Goal: Task Accomplishment & Management: Use online tool/utility

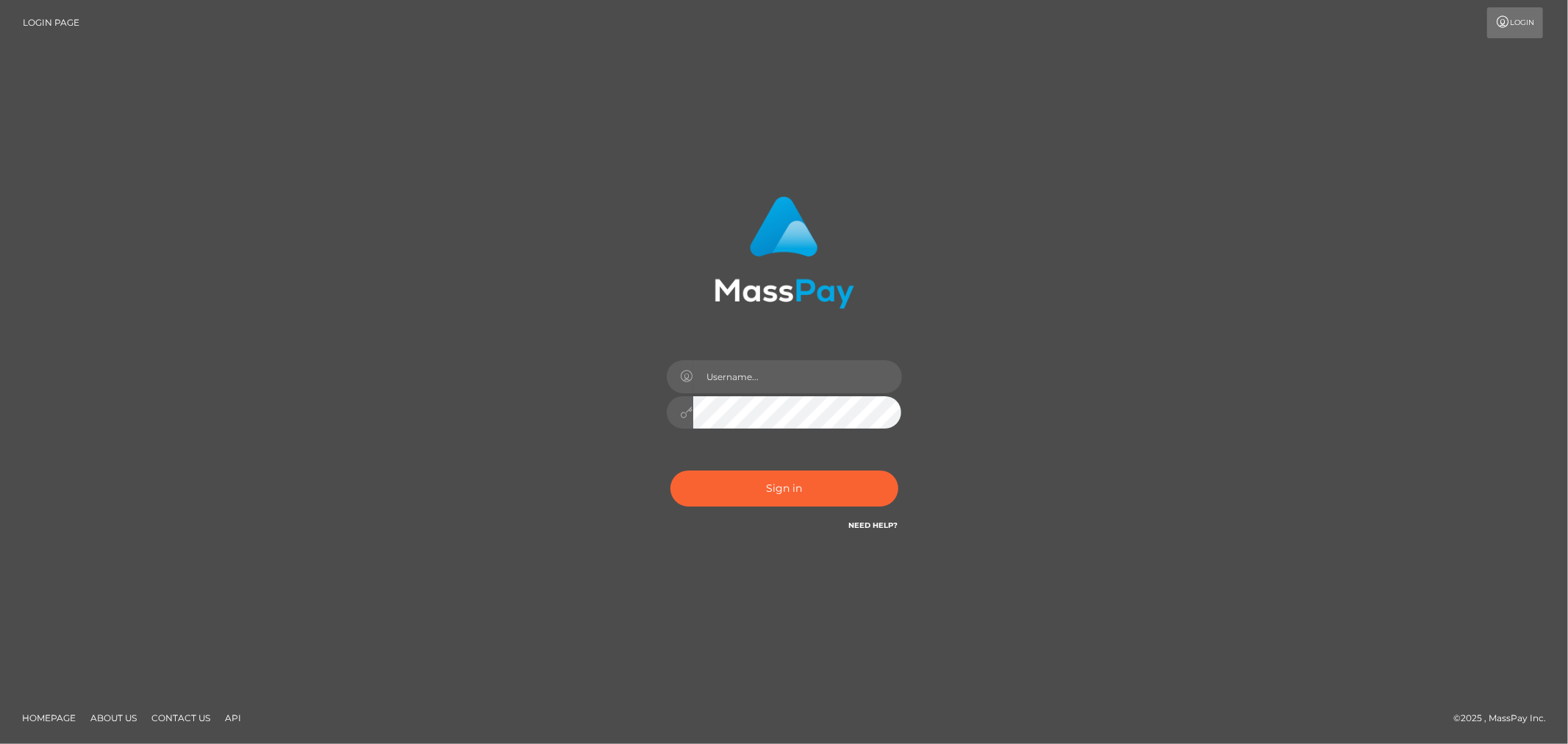
click at [1211, 262] on div "Sign in" at bounding box center [784, 372] width 1568 height 595
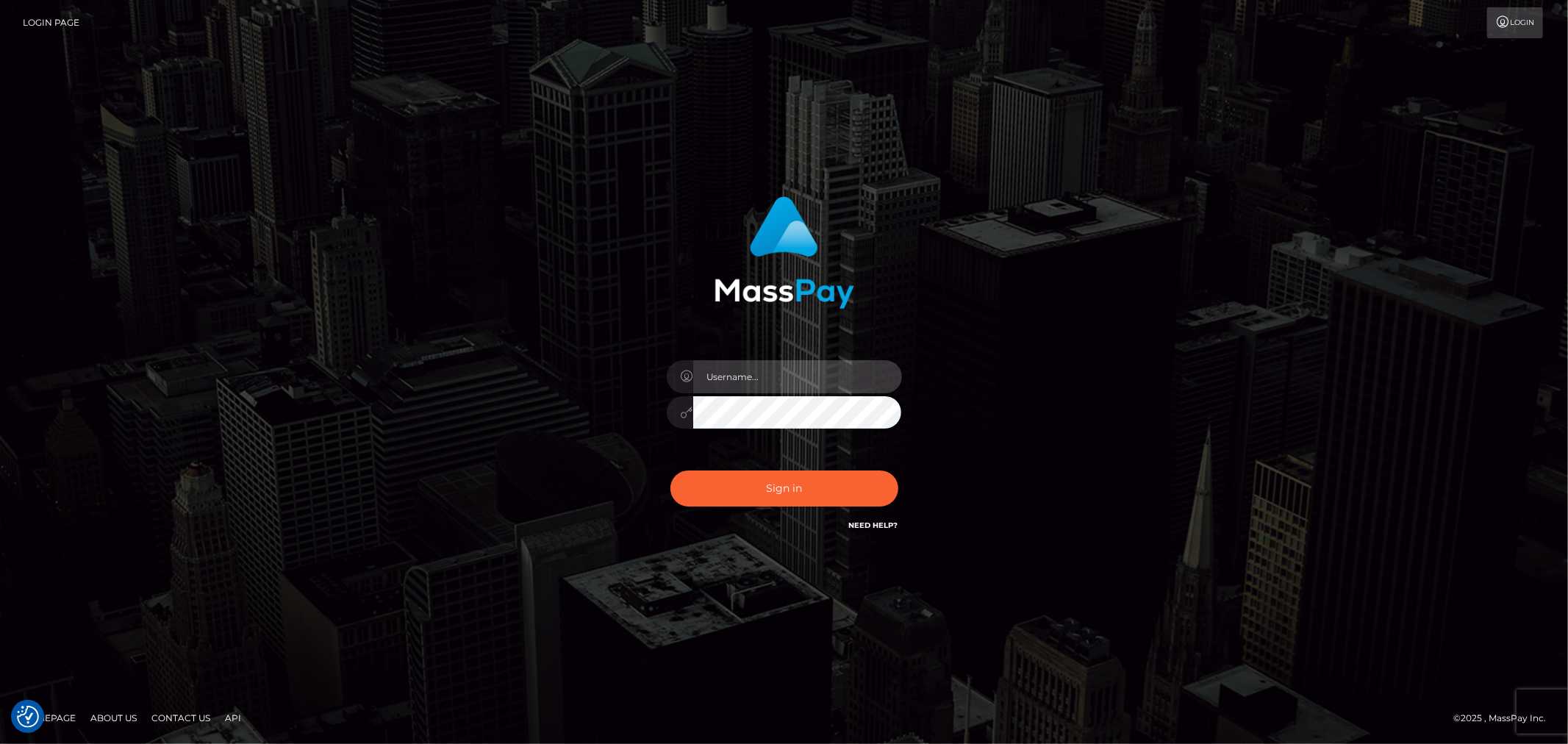
type input "MJSamelo"
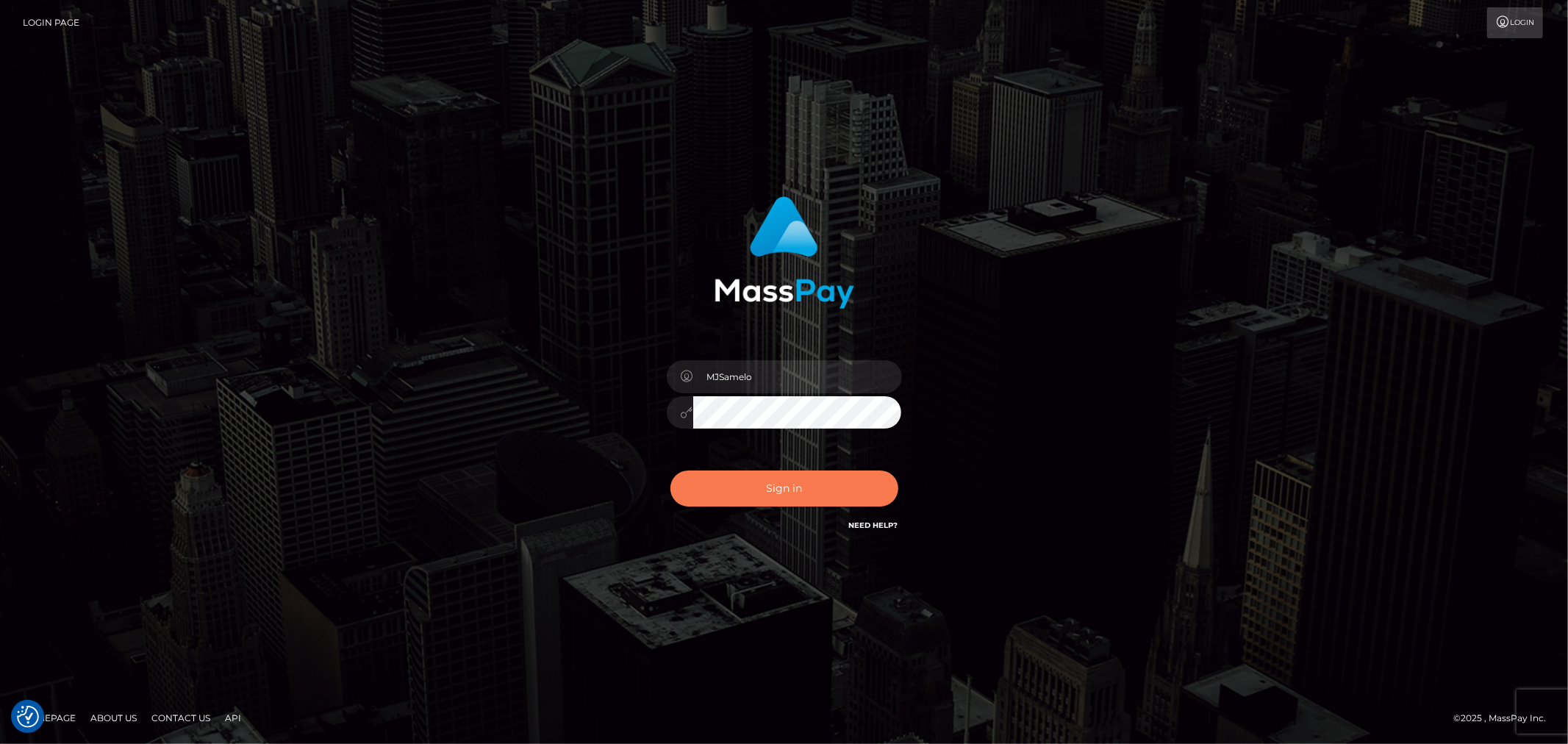
click at [761, 486] on button "Sign in" at bounding box center [784, 489] width 228 height 36
type input "MJSamelo"
drag, startPoint x: 775, startPoint y: 489, endPoint x: 796, endPoint y: 489, distance: 21.0
click at [774, 489] on button "Sign in" at bounding box center [784, 489] width 228 height 36
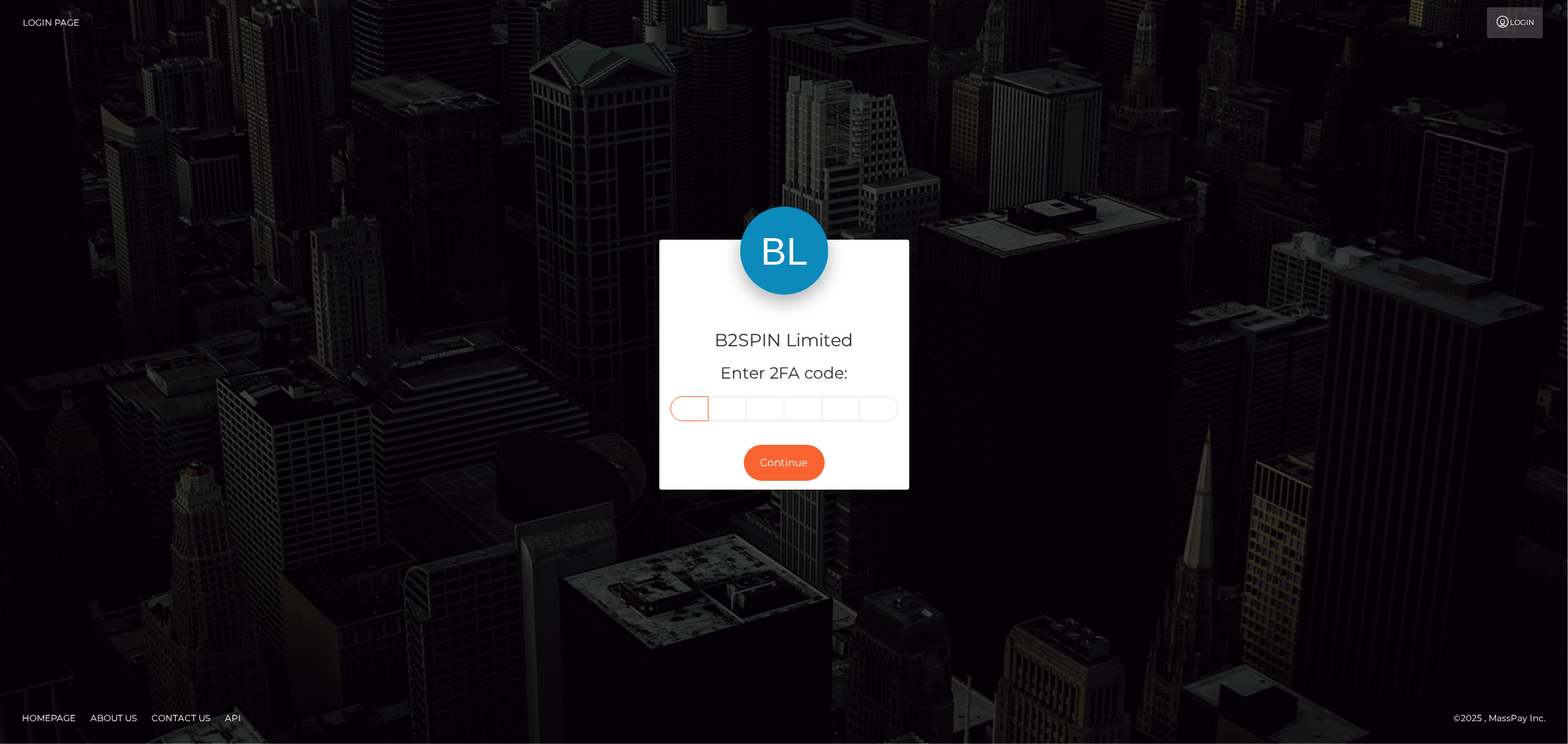
drag, startPoint x: 679, startPoint y: 404, endPoint x: 771, endPoint y: 423, distance: 93.9
click at [679, 404] on input "text" at bounding box center [690, 408] width 38 height 25
type input "2"
type input "9"
type input "2"
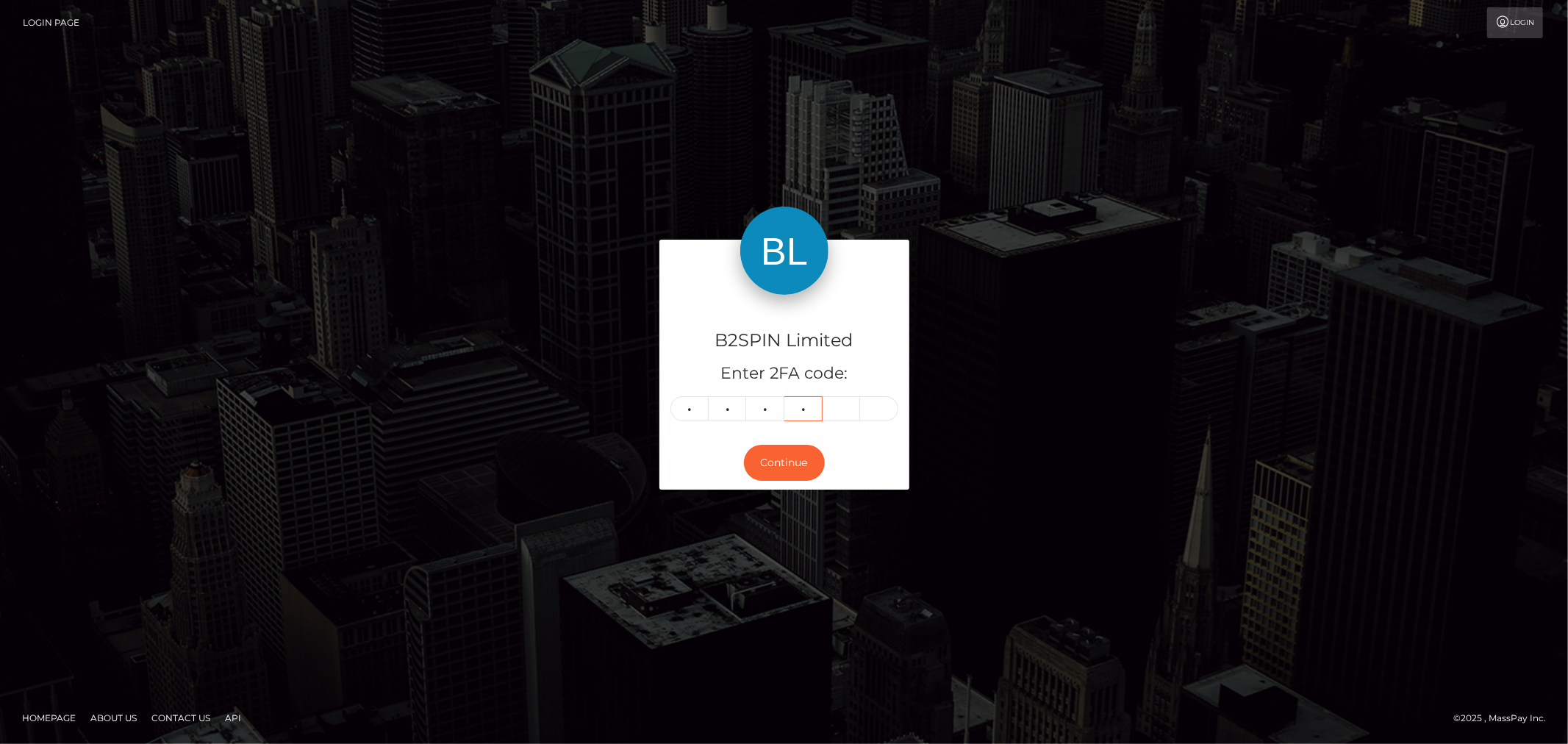
type input "0"
type input "5"
type input "7"
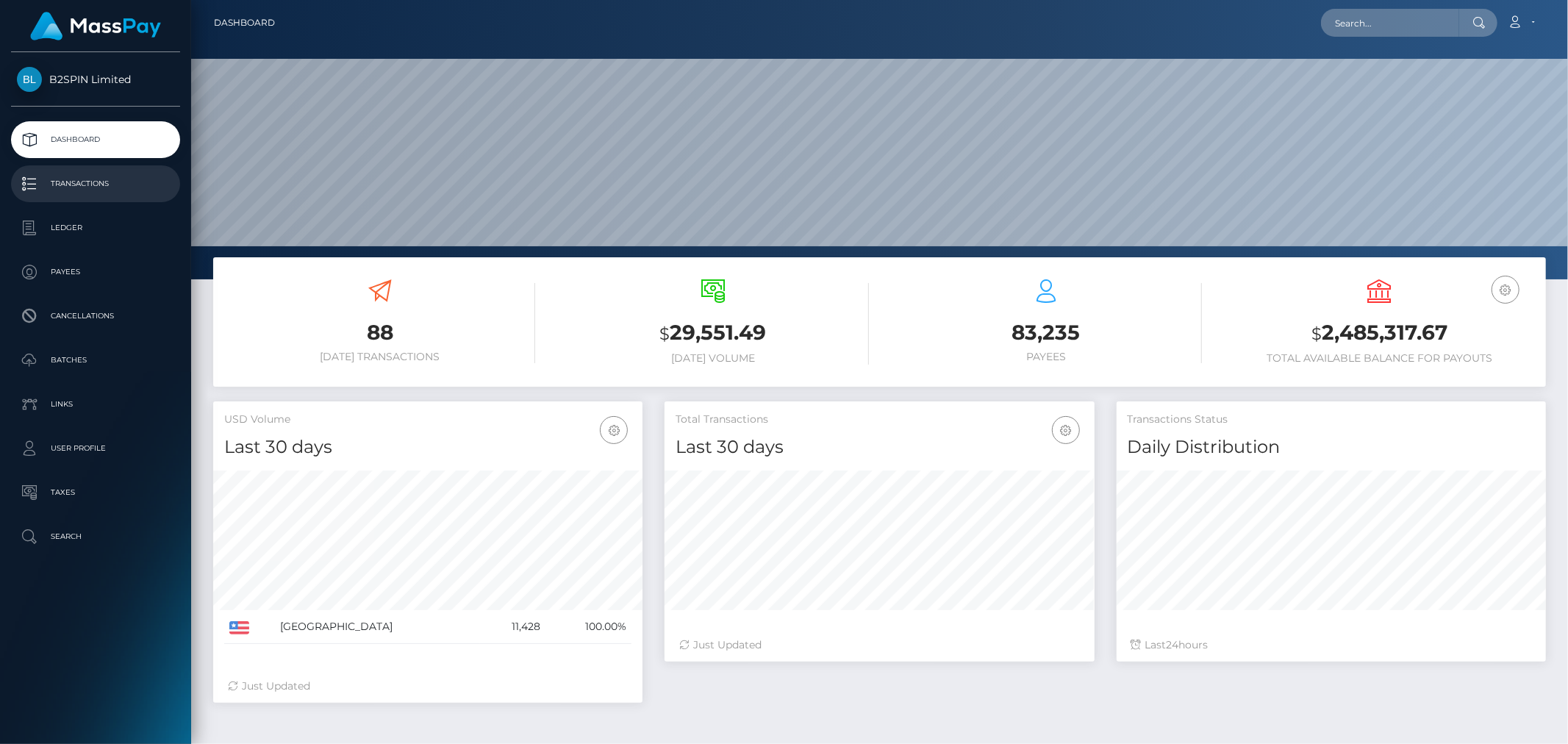
scroll to position [261, 429]
click at [134, 189] on p "Transactions" at bounding box center [96, 184] width 157 height 22
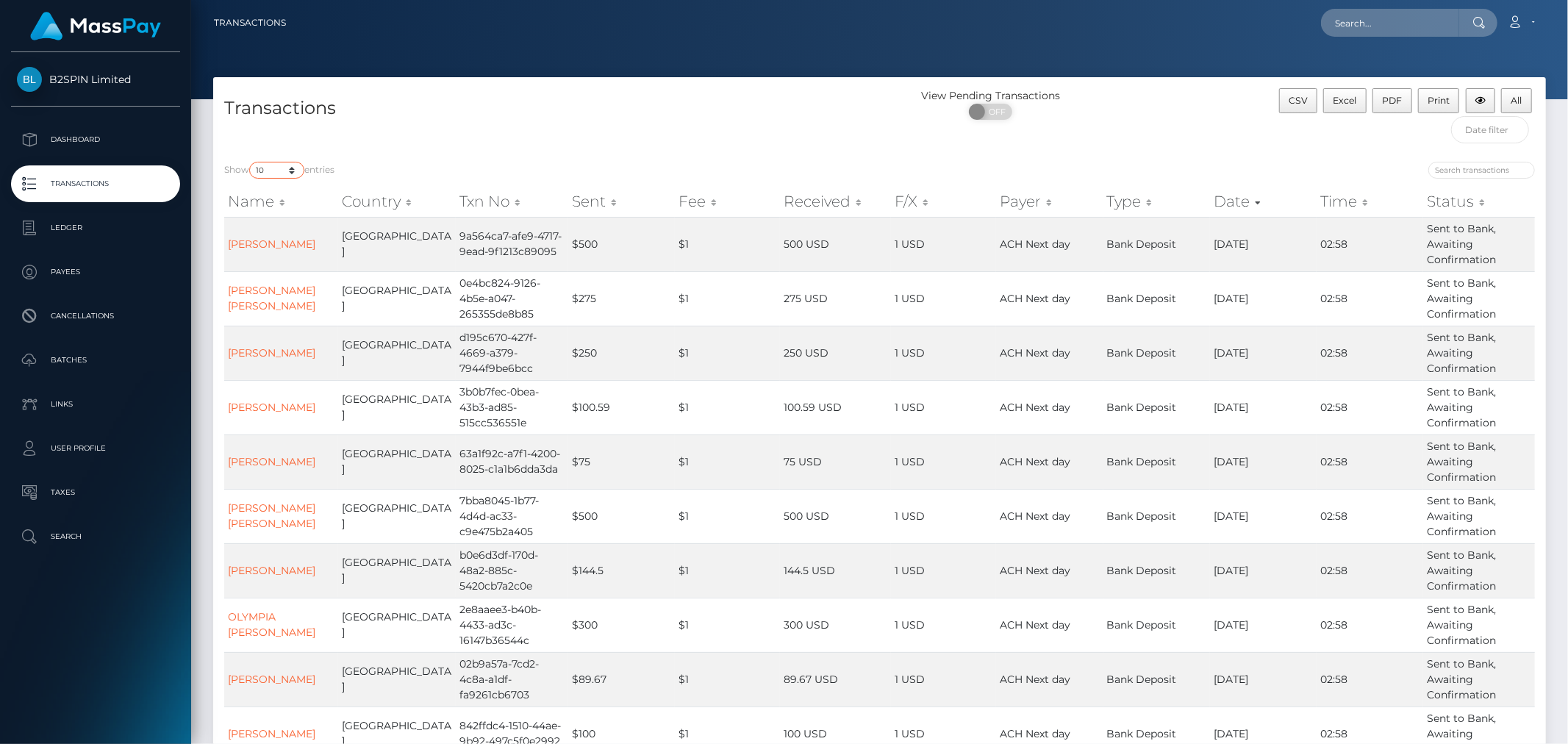
click at [269, 166] on select "10 25 50 100 250 500 1,000 3,500" at bounding box center [277, 170] width 56 height 17
select select "3500"
click at [250, 161] on select "10 25 50 100 250 500 1,000 3,500" at bounding box center [277, 170] width 56 height 17
click at [988, 111] on span at bounding box center [978, 111] width 20 height 16
click at [995, 113] on span "OFF" at bounding box center [995, 111] width 37 height 16
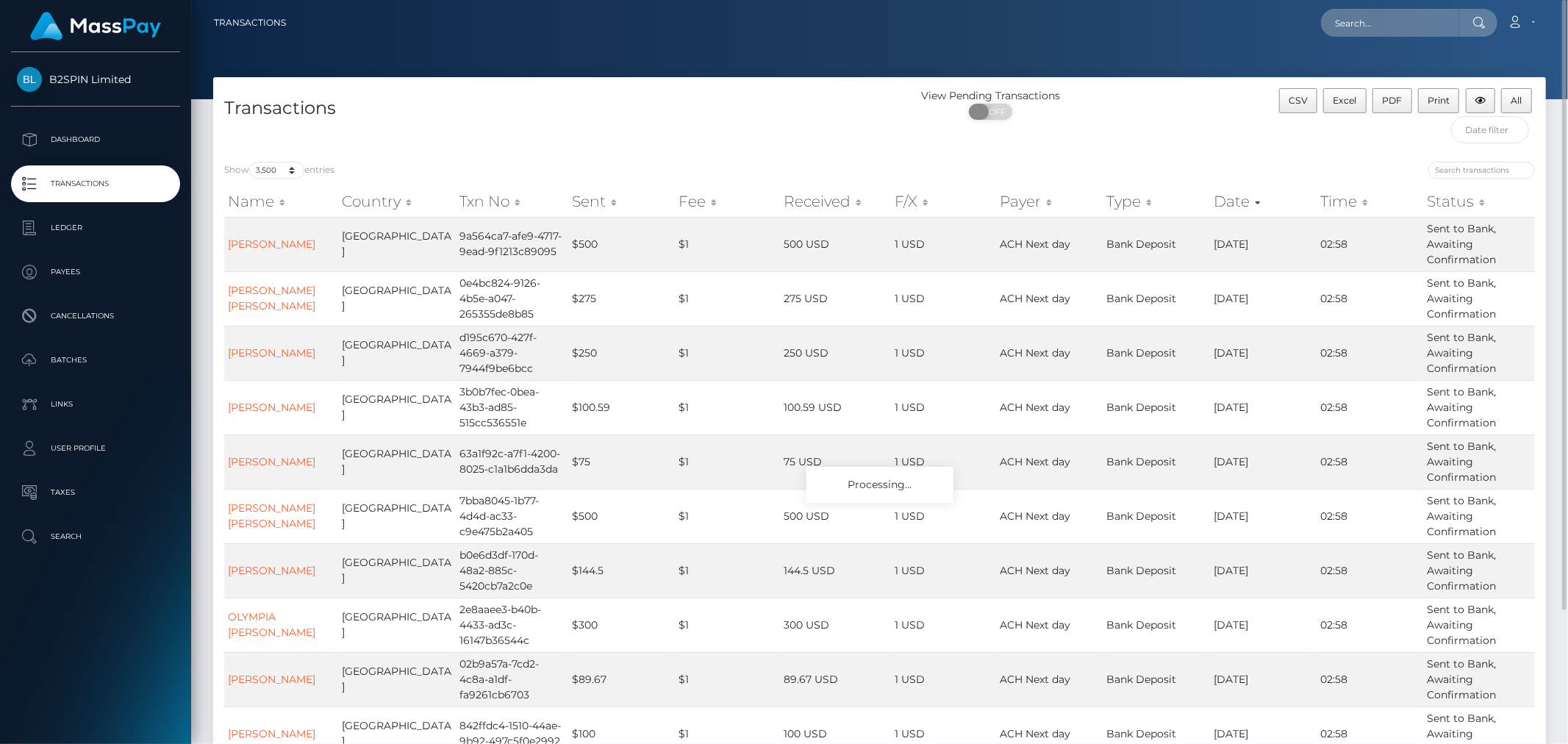
checkbox input "true"
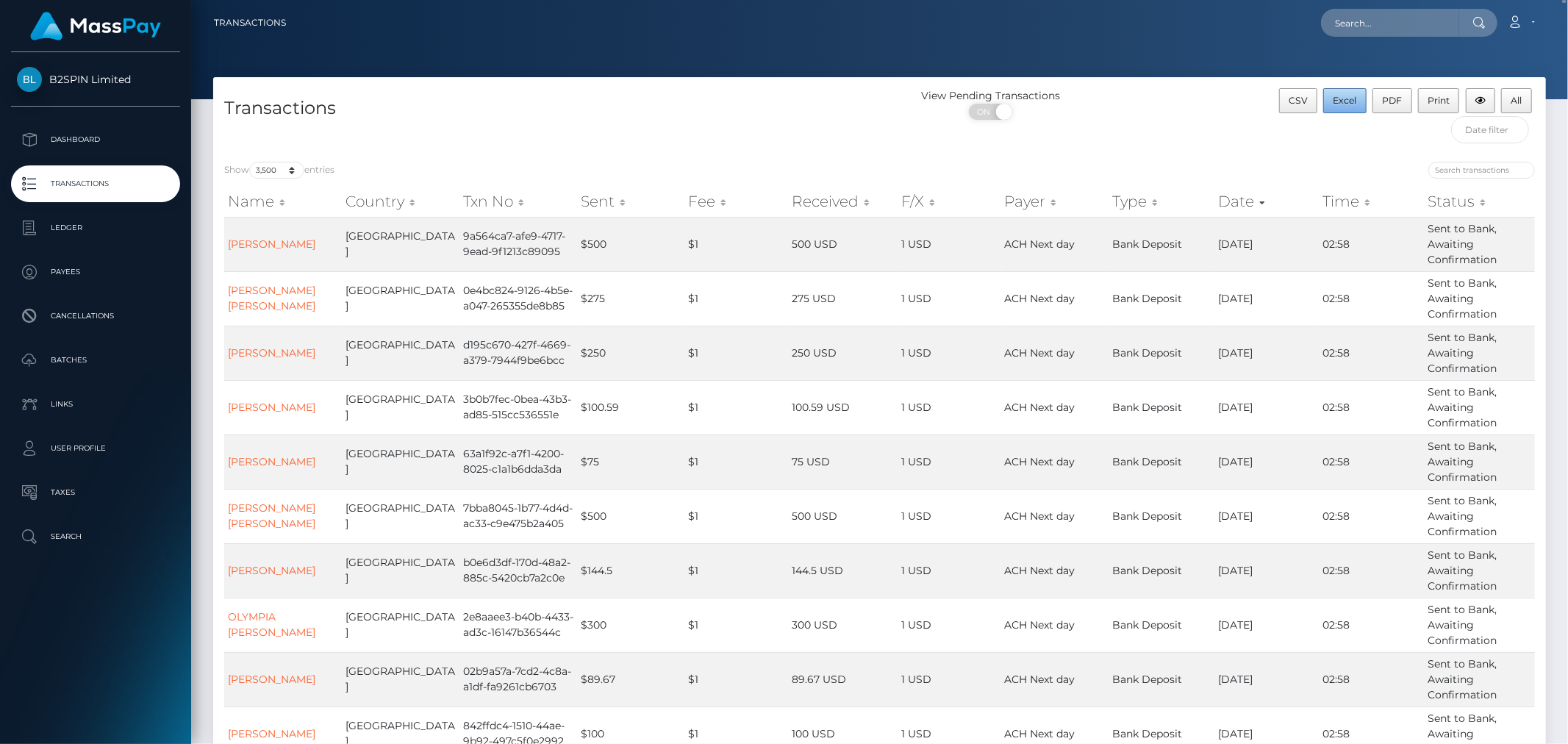
click at [1332, 98] on button "Excel" at bounding box center [1344, 100] width 44 height 25
click at [1006, 41] on nav "Transactions Loading... Loading... Account Logout" at bounding box center [879, 22] width 1377 height 45
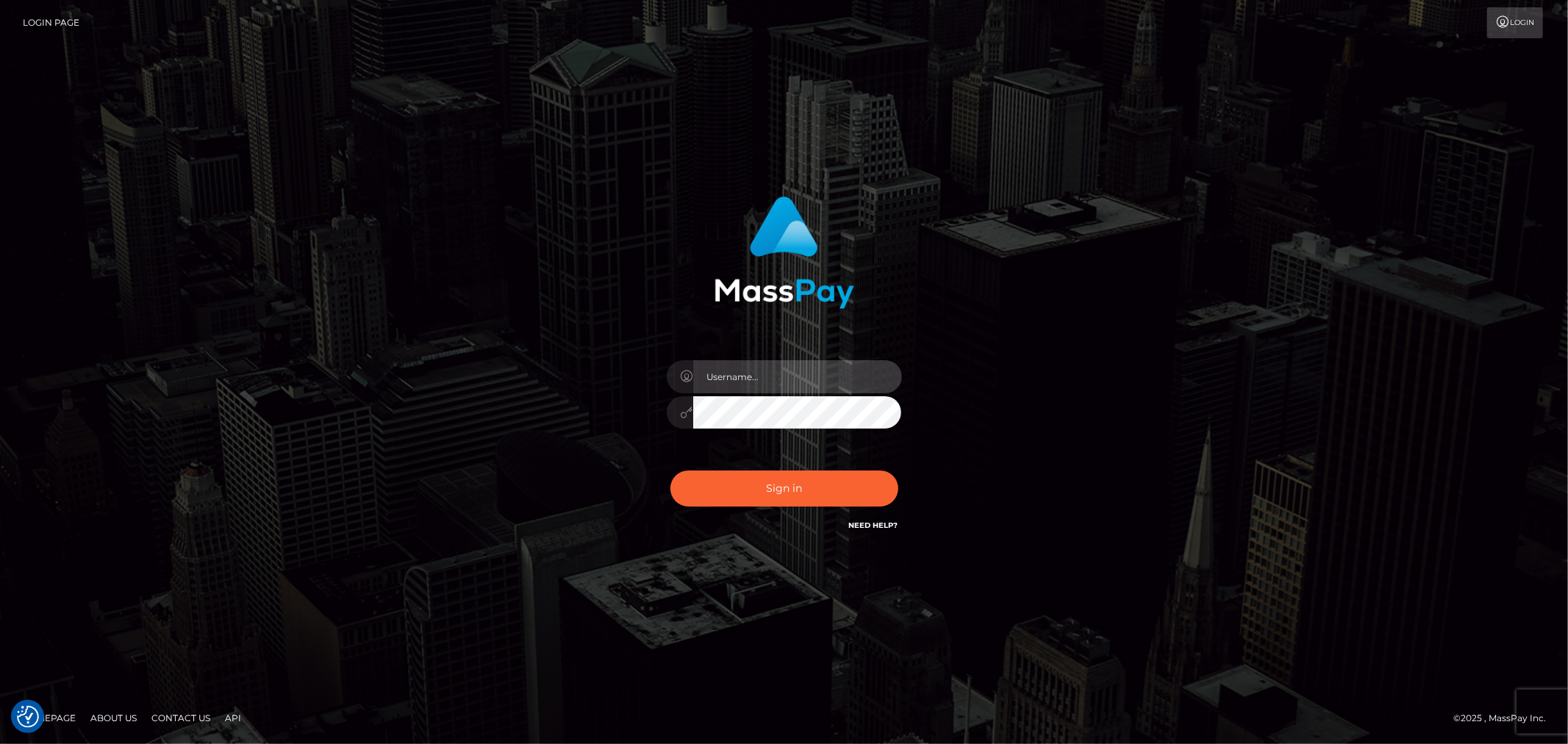
type input "MJSamelo"
drag, startPoint x: 750, startPoint y: 507, endPoint x: 569, endPoint y: 533, distance: 182.9
click at [751, 507] on div "Sign in Need Help?" at bounding box center [784, 494] width 257 height 66
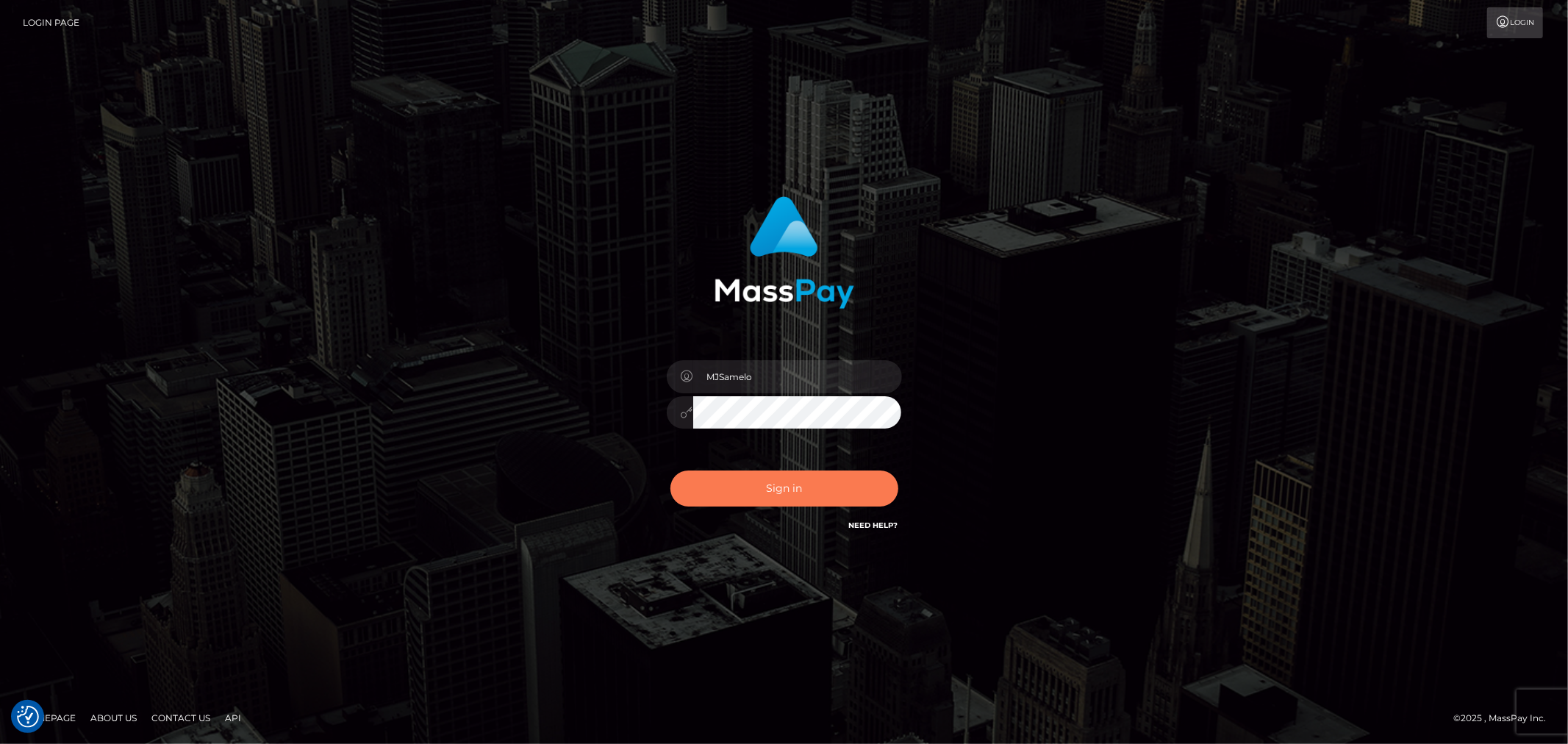
click at [786, 482] on button "Sign in" at bounding box center [784, 489] width 228 height 36
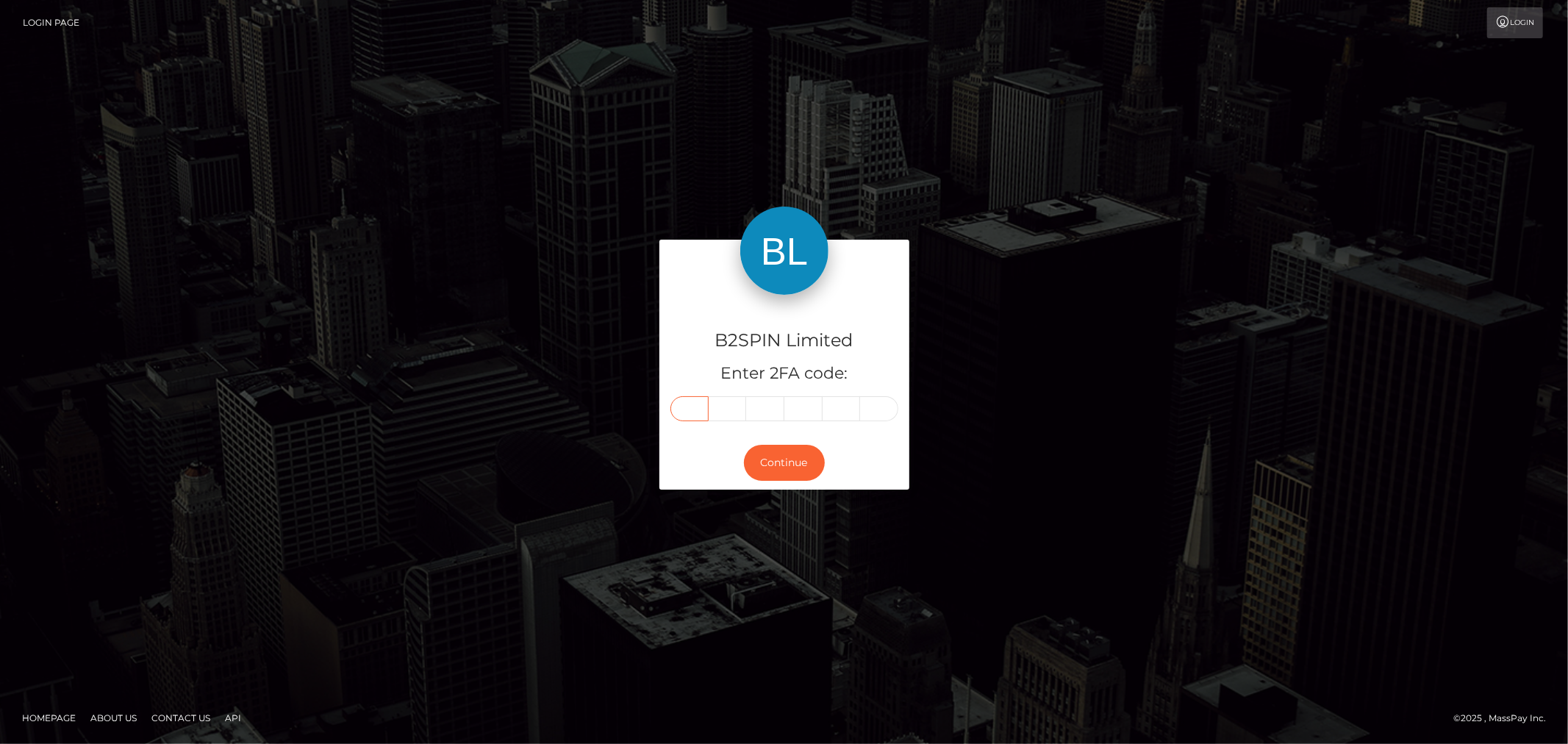
click at [693, 418] on input "text" at bounding box center [690, 408] width 38 height 25
type input "2"
type input "8"
type input "2"
type input "7"
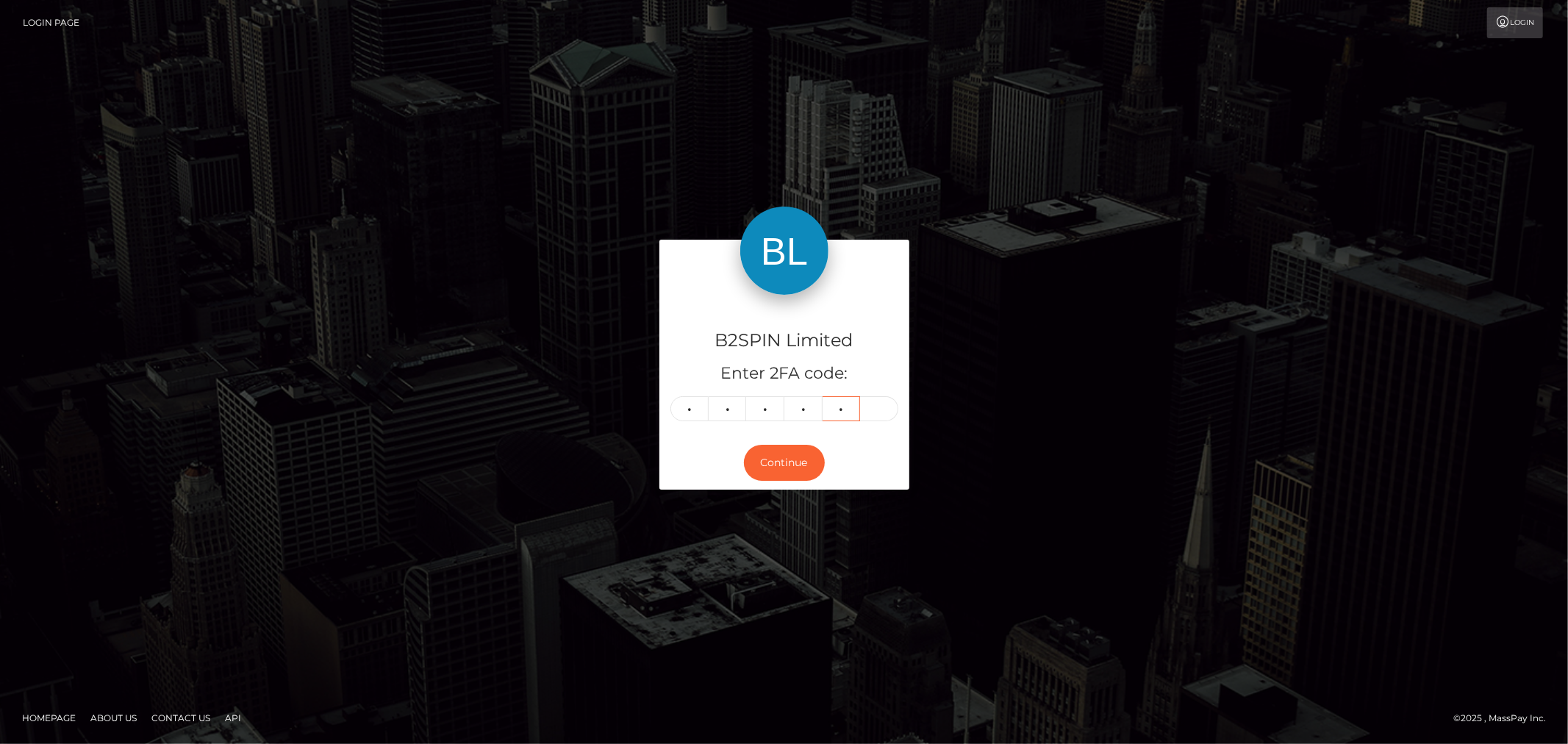
type input "7"
type input "5"
click at [772, 460] on button "Continue" at bounding box center [784, 462] width 81 height 36
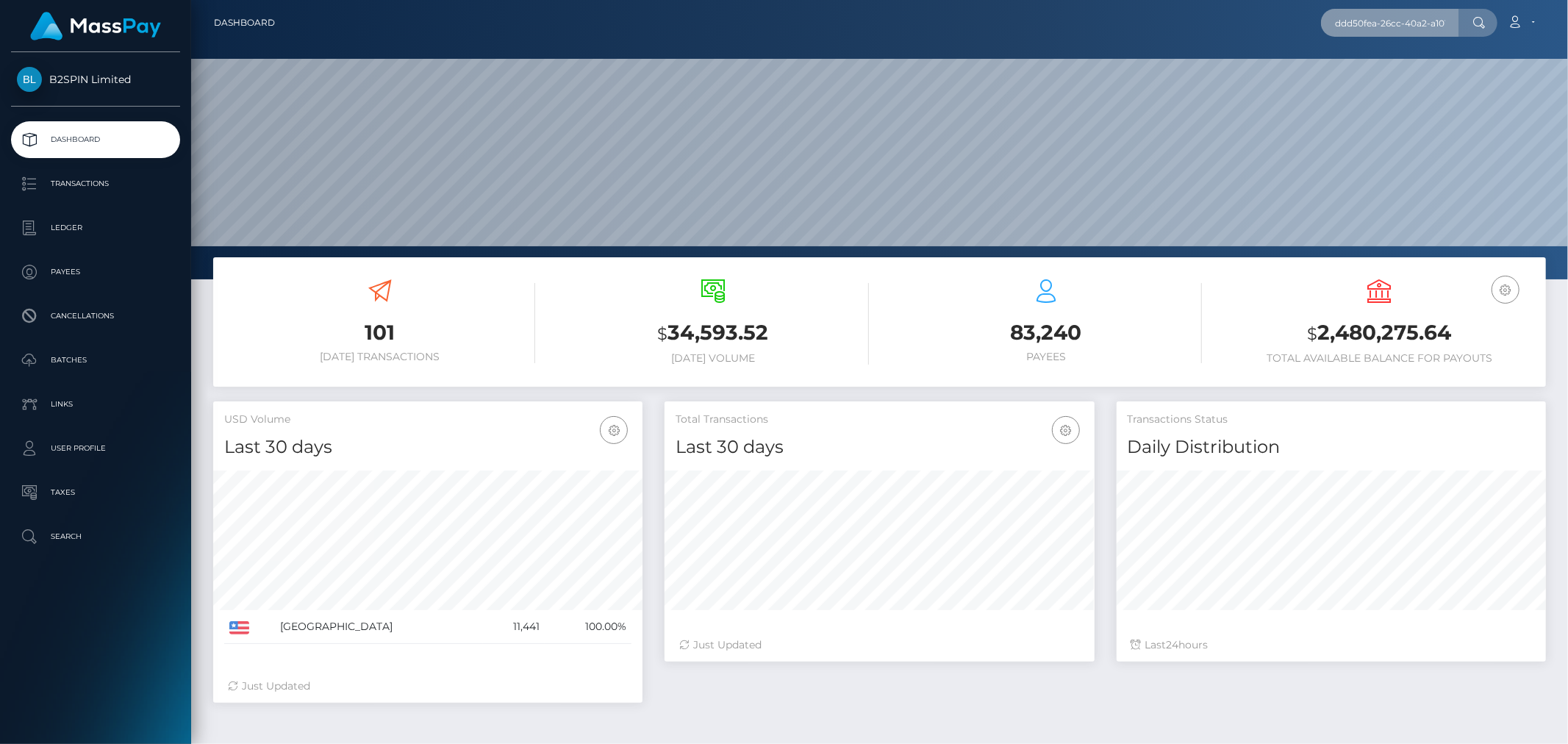
click at [1401, 12] on input "ddd50fea-26cc-40a2-a101-7fb0fbd2f129" at bounding box center [1390, 22] width 138 height 28
paste input "f2f221be-993d-4bd4-907d-7b446135645"
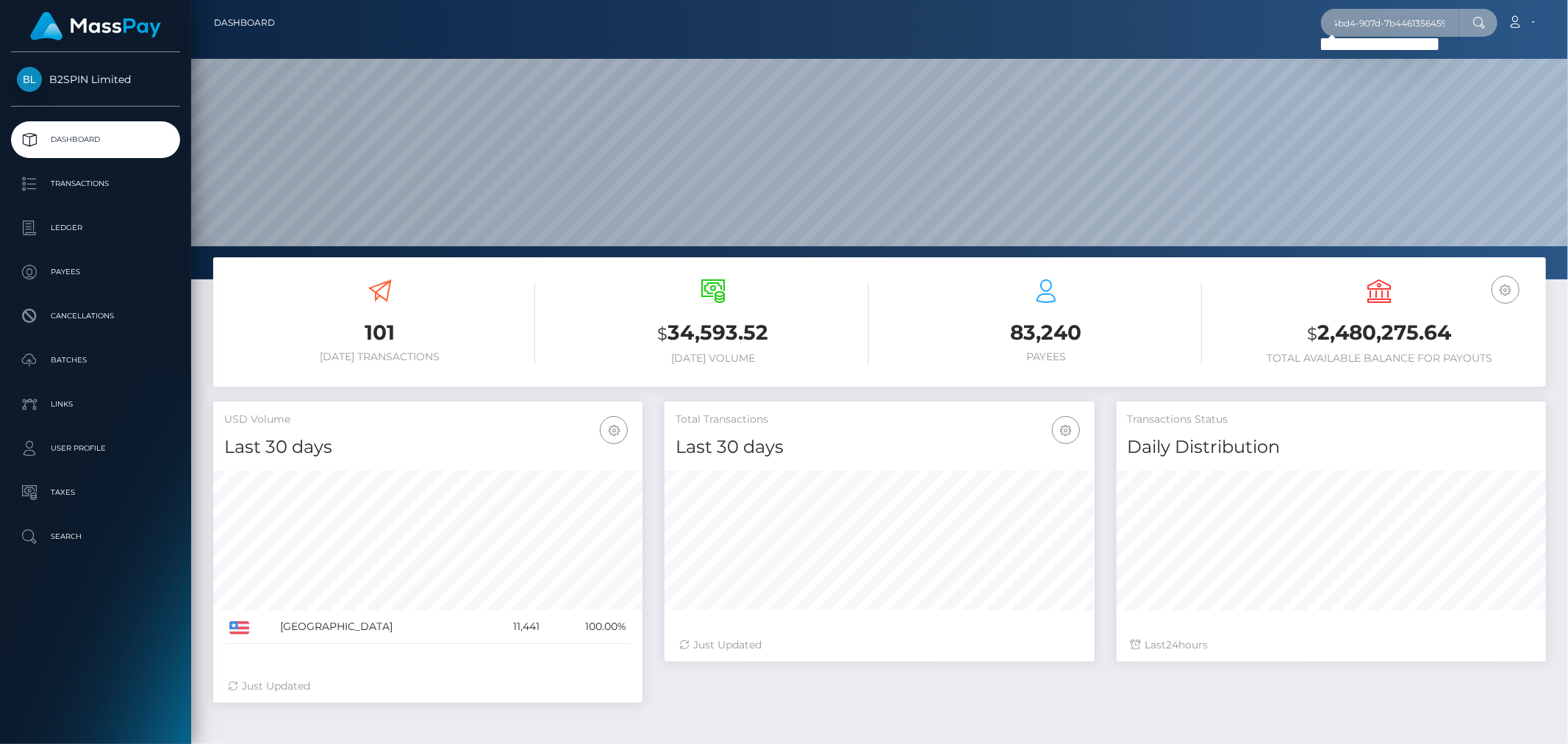
type input "f2f221be-993d-4bd4-907d-7b4461356459"
